Goal: Transaction & Acquisition: Purchase product/service

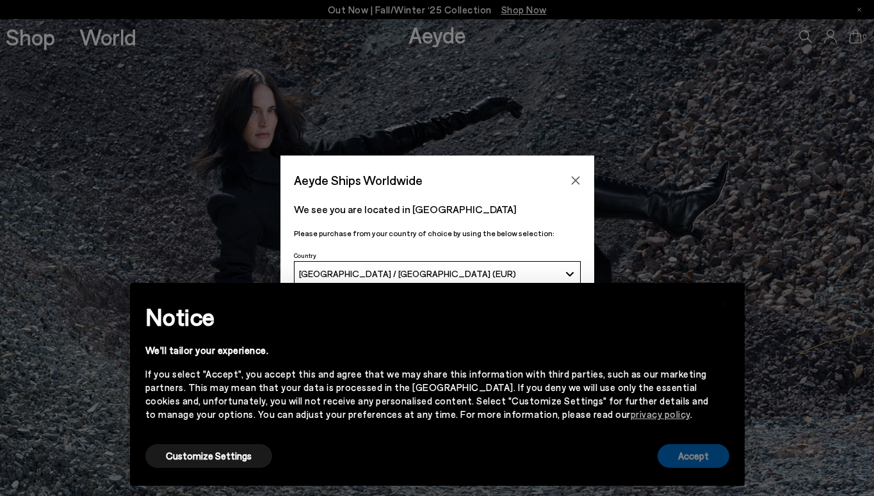
click at [678, 459] on button "Accept" at bounding box center [694, 457] width 72 height 24
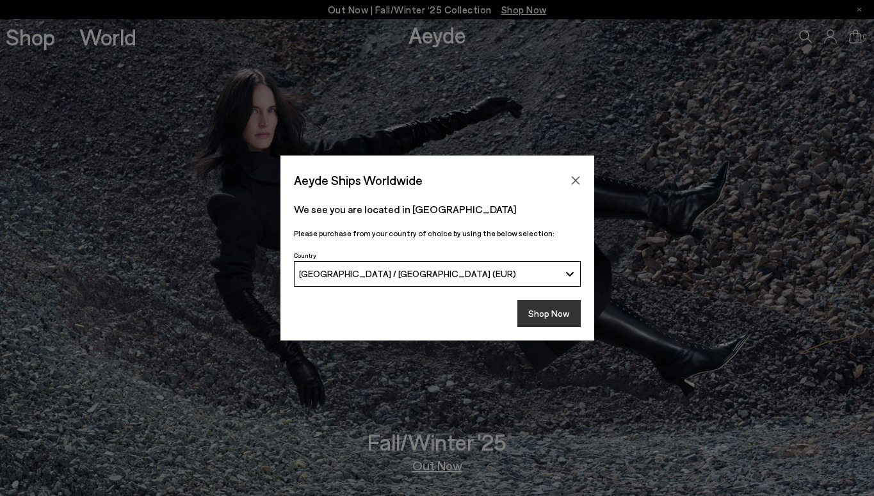
click at [541, 319] on button "Shop Now" at bounding box center [549, 313] width 63 height 27
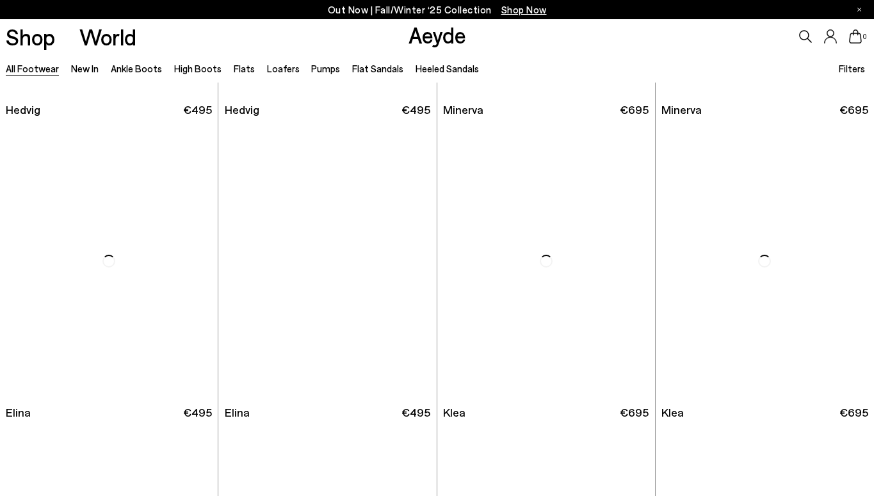
scroll to position [1166, 0]
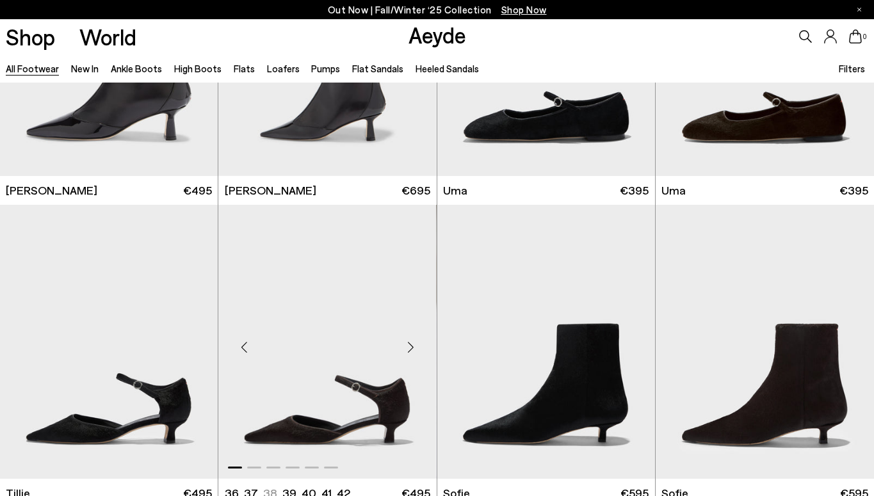
scroll to position [3548, 0]
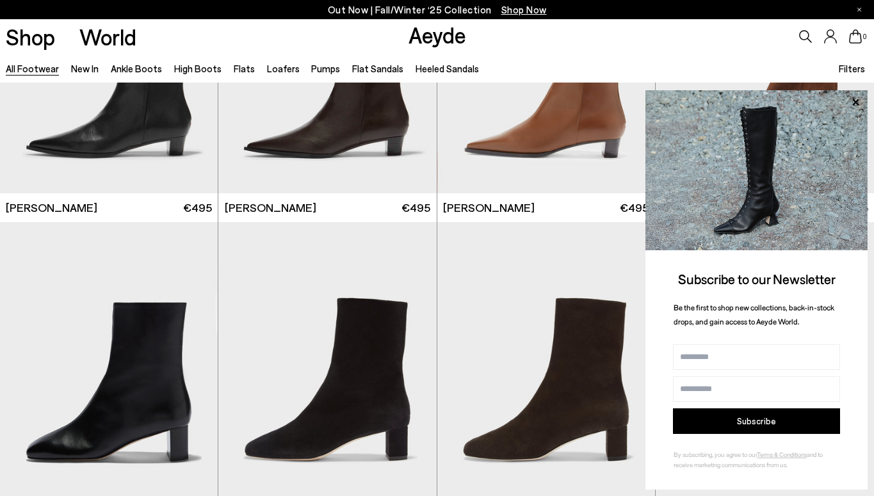
scroll to position [5098, 0]
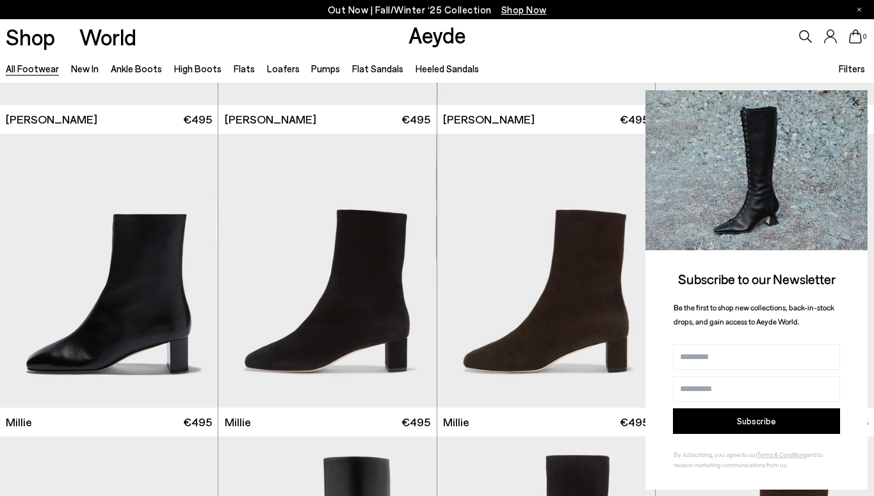
click at [857, 104] on icon at bounding box center [856, 102] width 6 height 6
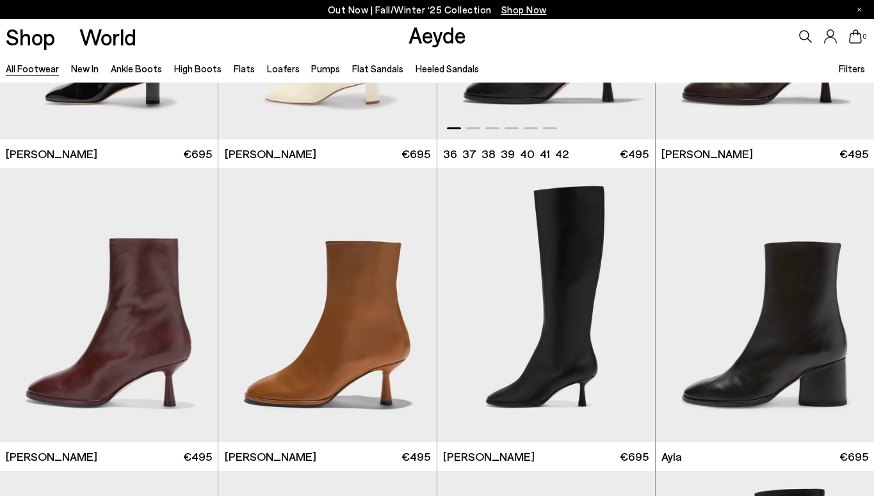
scroll to position [6059, 0]
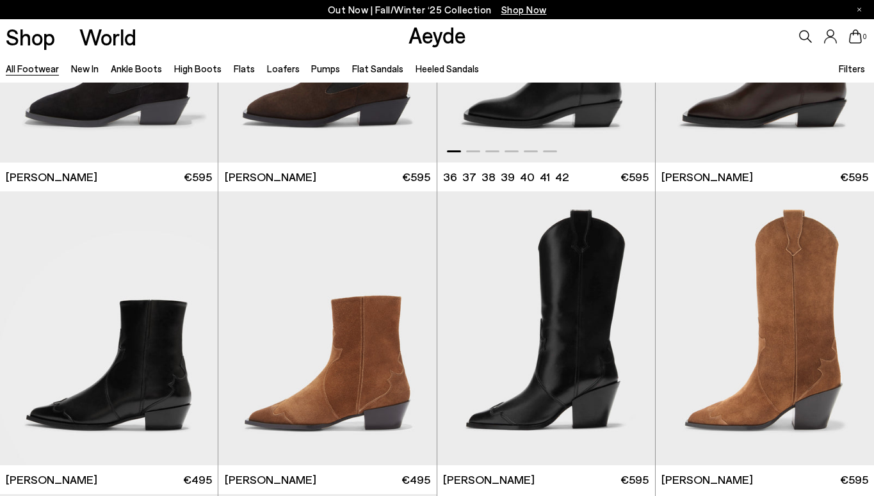
scroll to position [9458, 0]
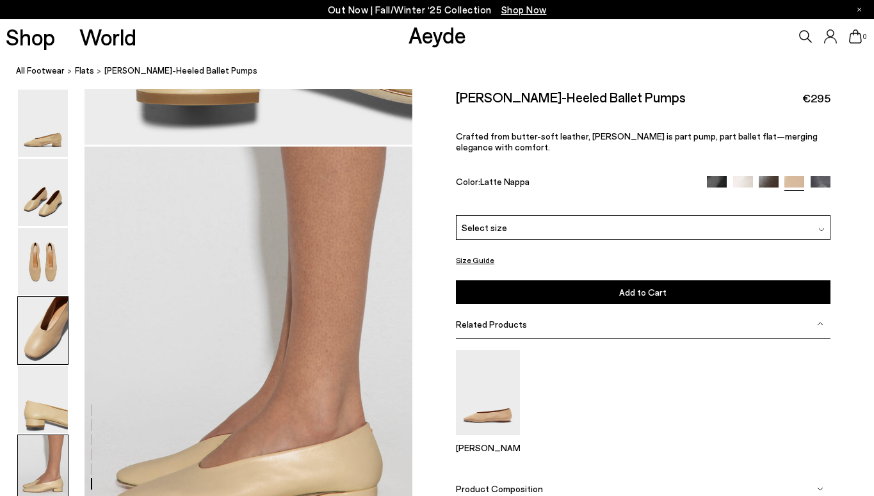
scroll to position [2138, 0]
click at [42, 200] on img at bounding box center [43, 192] width 50 height 67
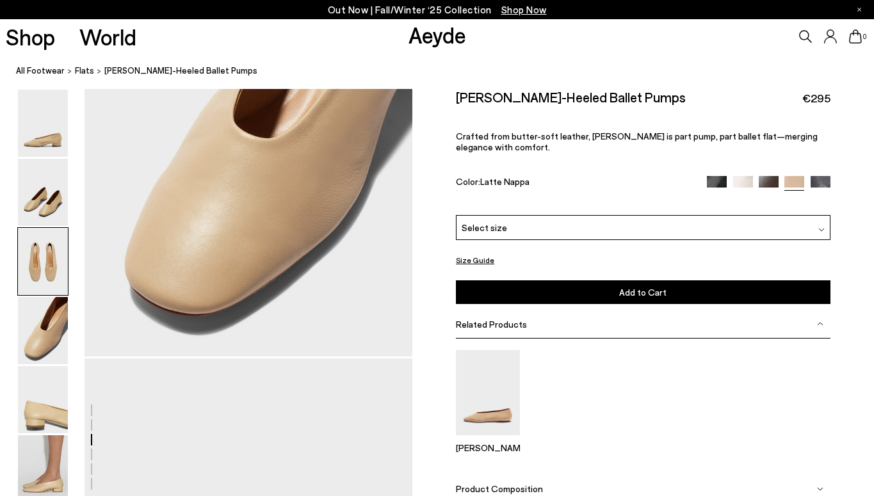
scroll to position [439, 0]
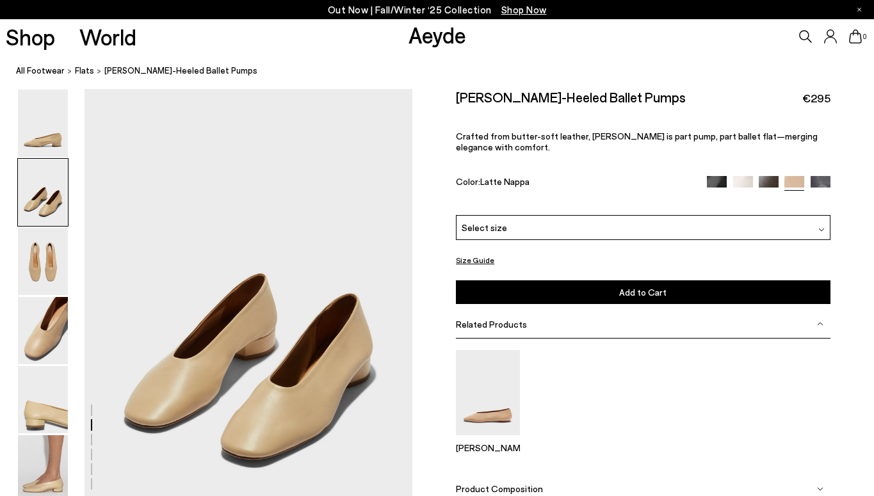
click at [56, 199] on img at bounding box center [43, 192] width 50 height 67
